Goal: Task Accomplishment & Management: Use online tool/utility

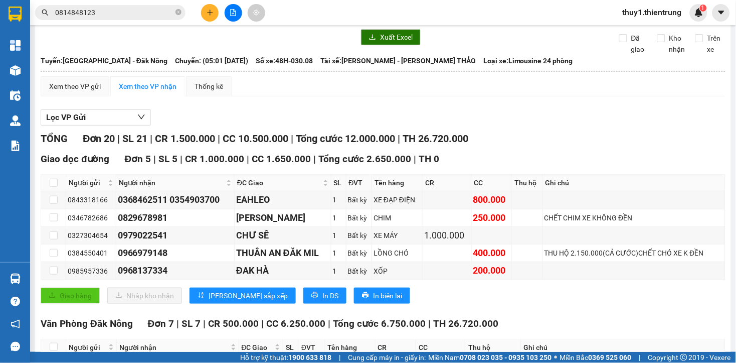
click at [8, 44] on div at bounding box center [16, 46] width 18 height 18
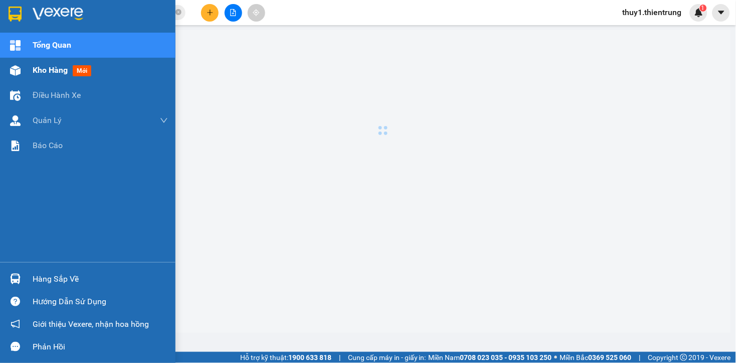
click at [9, 71] on div at bounding box center [16, 71] width 18 height 18
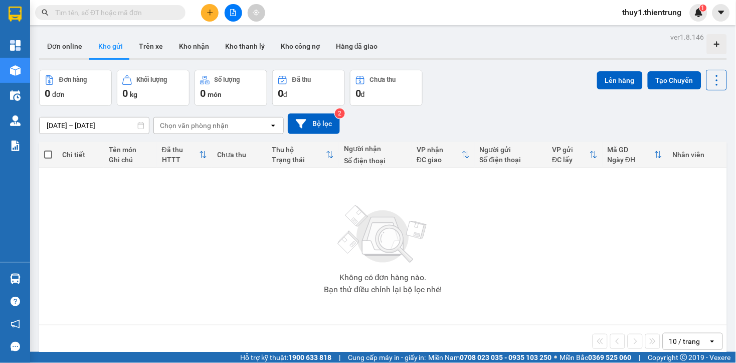
click at [226, 218] on div "Không có đơn hàng nào. Bạn thử điều chỉnh lại bộ lọc nhé!" at bounding box center [383, 246] width 678 height 150
click at [306, 211] on div "Không có đơn hàng nào. Bạn thử điều chỉnh lại bộ lọc nhé!" at bounding box center [383, 246] width 678 height 150
click at [465, 104] on div "Đơn hàng 0 đơn Khối lượng 0 kg Số lượng 0 món Đã thu 0 đ Chưa thu 0 đ Lên hàng …" at bounding box center [383, 88] width 688 height 36
